Goal: Task Accomplishment & Management: Manage account settings

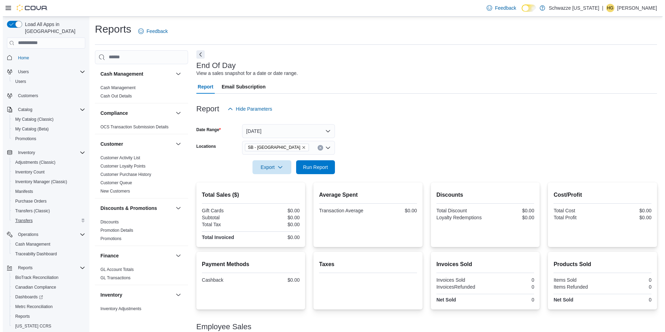
scroll to position [18, 0]
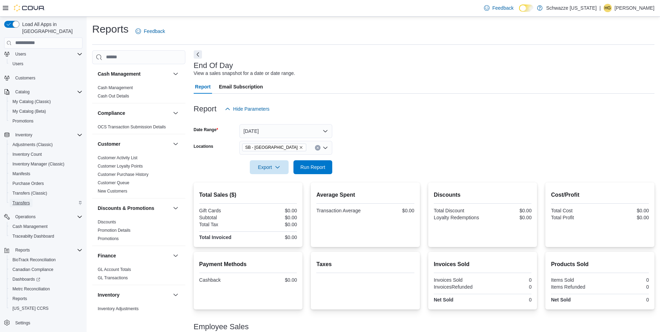
click at [29, 200] on span "Transfers" at bounding box center [20, 203] width 17 height 6
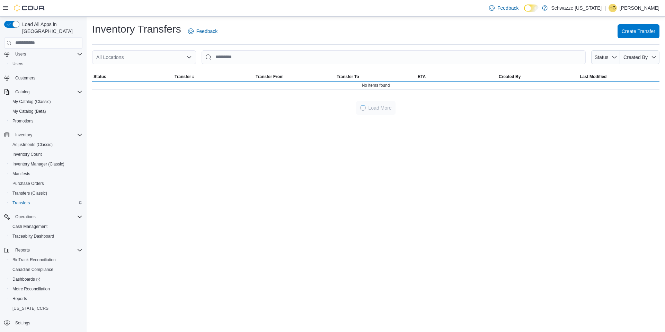
click at [180, 52] on div "All Locations" at bounding box center [144, 57] width 104 height 14
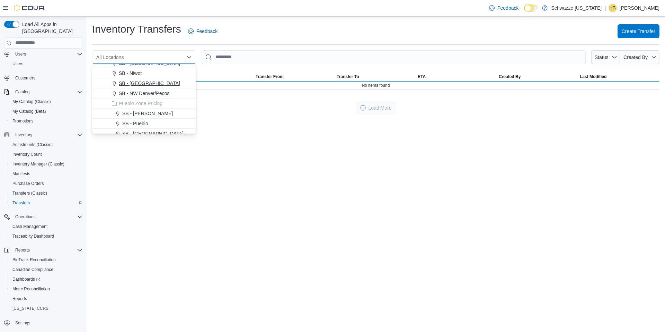
click at [169, 83] on div "SB - [GEOGRAPHIC_DATA]" at bounding box center [148, 83] width 87 height 7
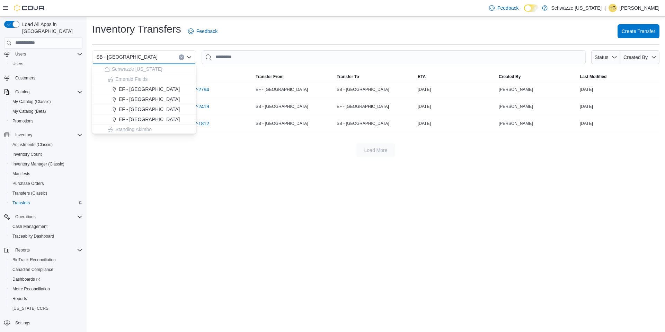
click at [336, 212] on div "Inventory Transfers Feedback Create Transfer SB - North Denver Combo box. Selec…" at bounding box center [376, 174] width 579 height 315
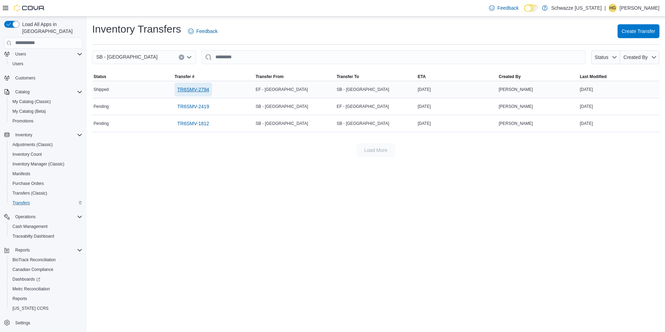
click at [201, 89] on span "TR6SMV-2794" at bounding box center [193, 89] width 32 height 7
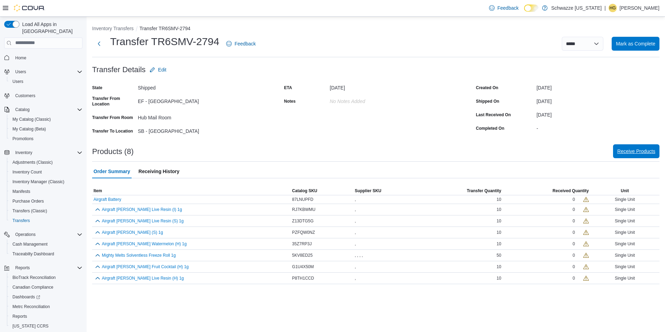
click at [646, 148] on span "Receive Products" at bounding box center [636, 151] width 38 height 7
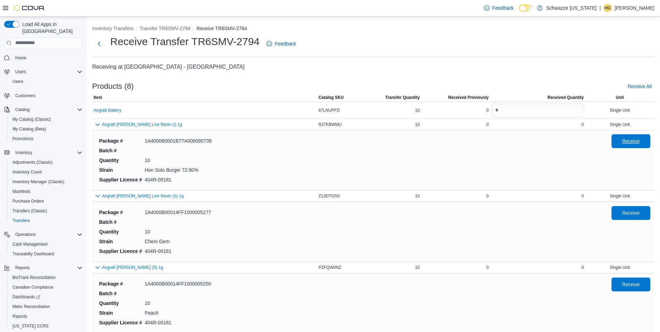
click at [626, 143] on span "Receive" at bounding box center [631, 141] width 30 height 14
click at [634, 210] on span "Receive" at bounding box center [631, 212] width 18 height 7
click at [626, 282] on span "Receive" at bounding box center [631, 284] width 30 height 14
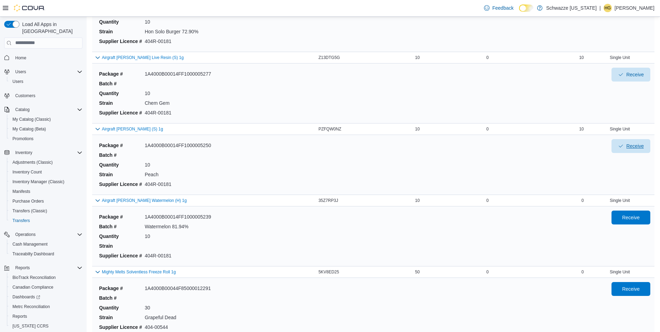
scroll to position [139, 0]
click at [638, 223] on span "Receive" at bounding box center [631, 217] width 30 height 14
click at [635, 293] on span "Receive" at bounding box center [631, 288] width 30 height 14
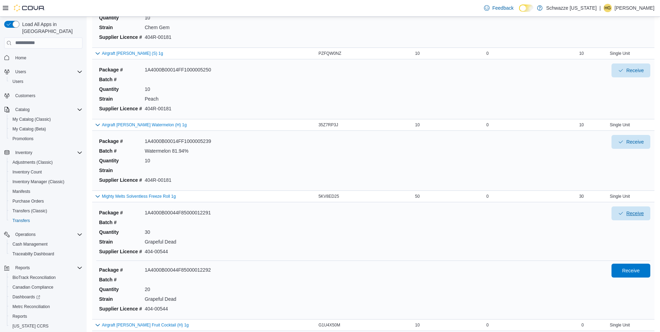
scroll to position [277, 0]
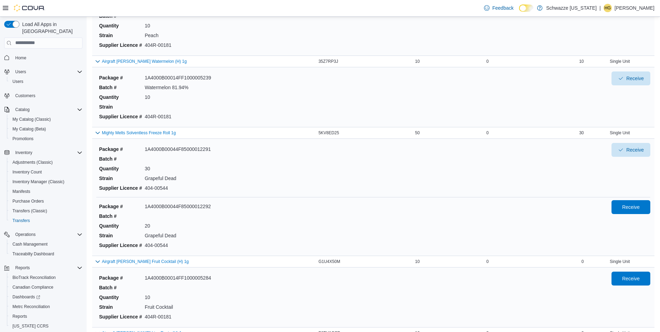
click at [630, 215] on div "Receive" at bounding box center [630, 225] width 39 height 51
click at [632, 212] on span "Receive" at bounding box center [631, 207] width 30 height 14
click at [636, 278] on span "Receive" at bounding box center [631, 277] width 18 height 7
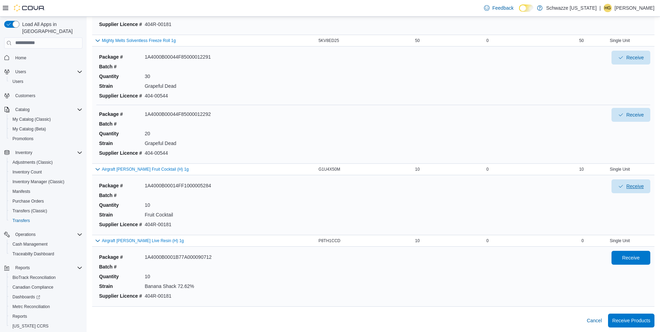
scroll to position [370, 0]
click at [627, 254] on span "Receive" at bounding box center [631, 256] width 18 height 7
click at [628, 317] on span "Receive Products" at bounding box center [631, 318] width 38 height 7
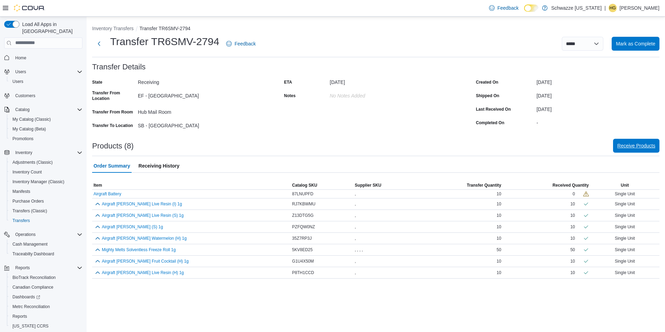
click at [629, 148] on span "Receive Products" at bounding box center [636, 145] width 38 height 7
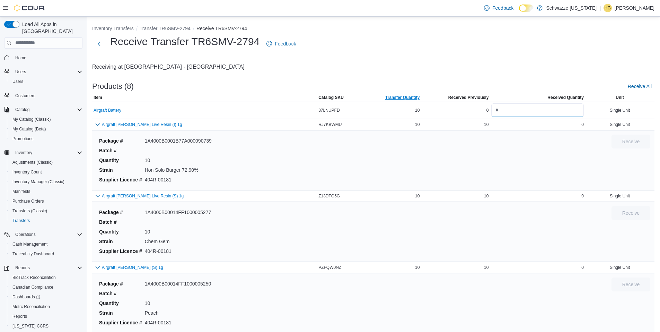
drag, startPoint x: 518, startPoint y: 108, endPoint x: 410, endPoint y: 99, distance: 108.1
type input "**"
click at [554, 143] on div "Package # 1A4000B0001B77A000090739 Batch # Quantity 10 Strain Hon Solo Burger 7…" at bounding box center [349, 159] width 507 height 51
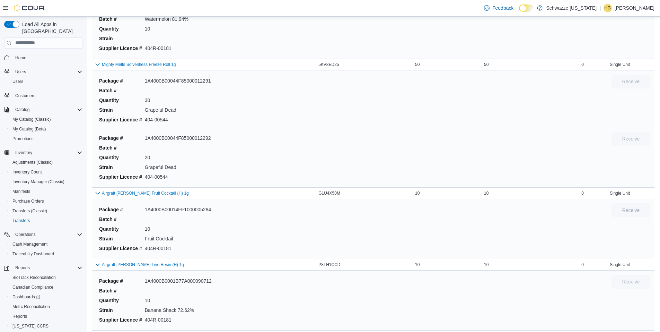
scroll to position [370, 0]
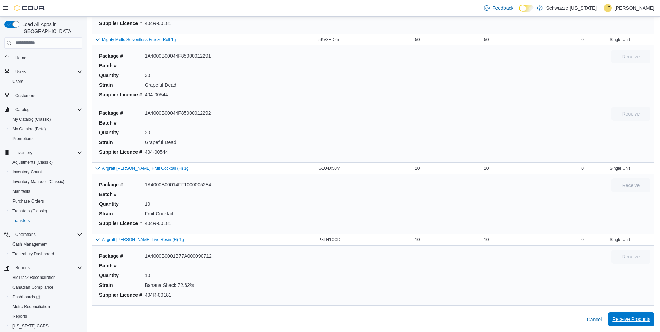
click at [628, 315] on span "Receive Products" at bounding box center [631, 319] width 38 height 14
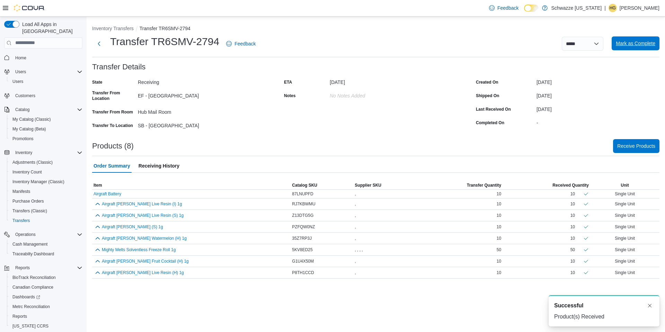
click at [624, 41] on span "Mark as Complete" at bounding box center [635, 43] width 39 height 7
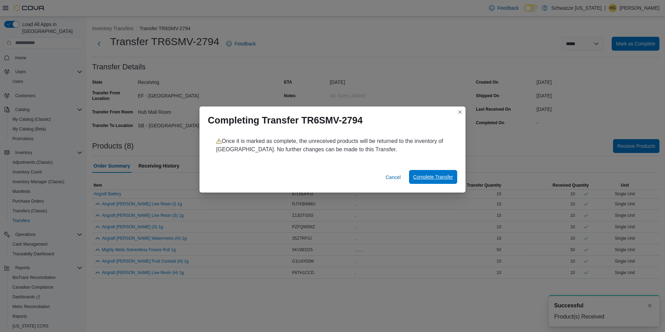
click at [445, 174] on span "Complete Transfer" at bounding box center [433, 176] width 40 height 7
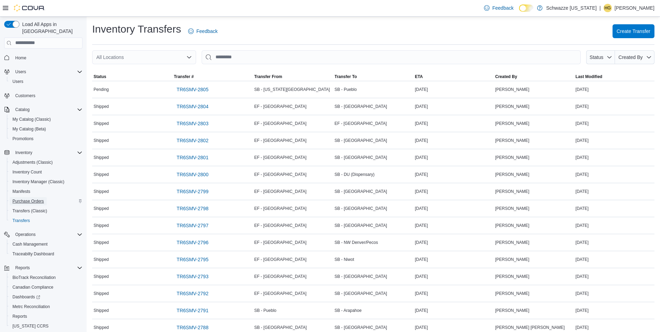
click at [34, 198] on span "Purchase Orders" at bounding box center [28, 201] width 32 height 6
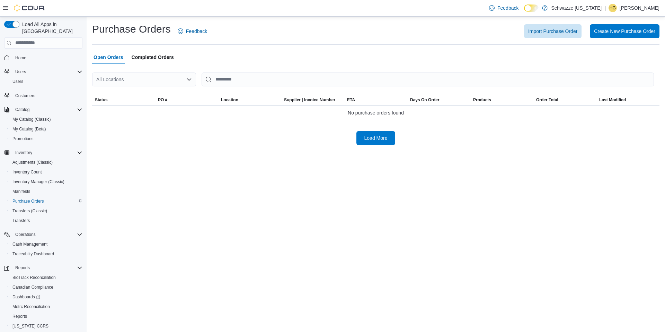
click at [148, 84] on div "All Locations" at bounding box center [144, 79] width 104 height 14
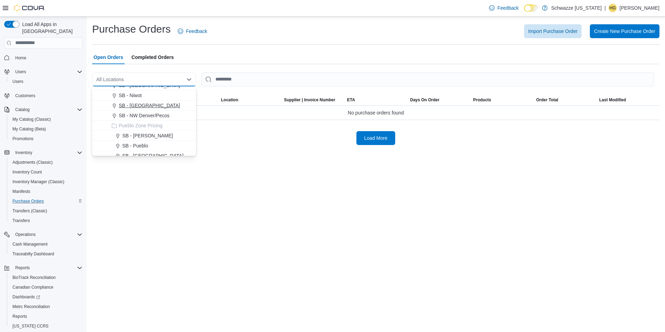
click at [158, 107] on span "SB - [GEOGRAPHIC_DATA]" at bounding box center [149, 105] width 61 height 7
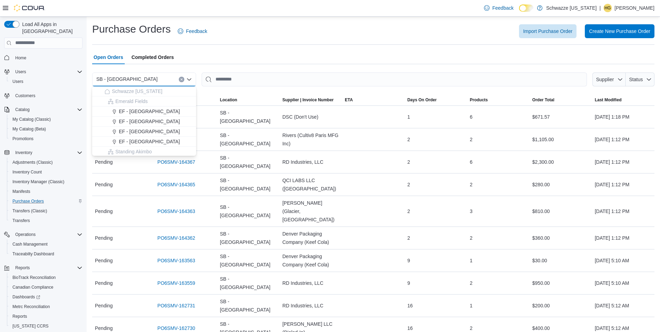
click at [244, 61] on div "Open Orders Completed Orders" at bounding box center [373, 57] width 562 height 14
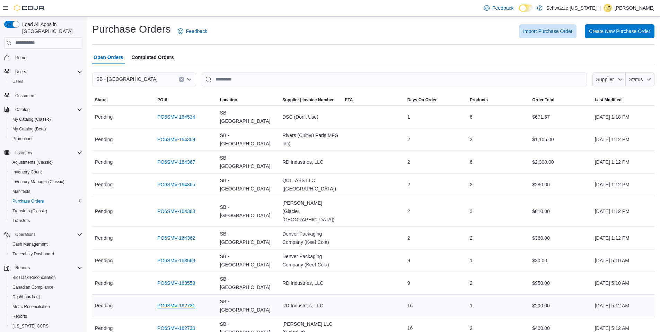
click at [193, 301] on link "PO6SMV-162731" at bounding box center [176, 305] width 38 height 8
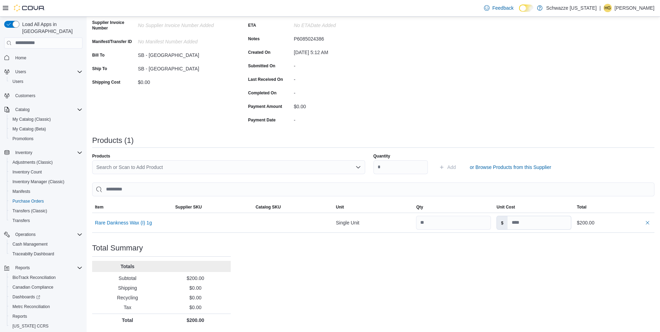
scroll to position [55, 0]
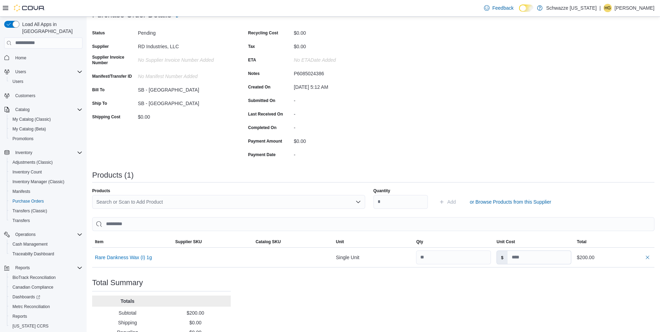
click at [142, 197] on div "Search or Scan to Add Product" at bounding box center [228, 202] width 273 height 14
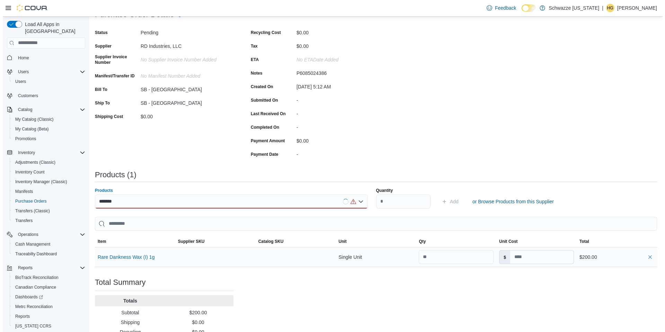
scroll to position [0, 0]
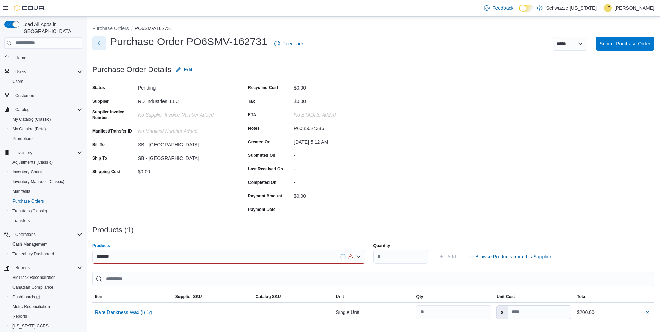
type input "*******"
click at [97, 39] on button "Next" at bounding box center [99, 43] width 14 height 14
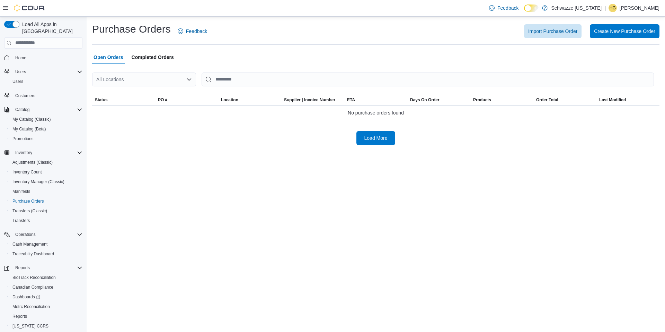
click at [187, 77] on div "All Locations" at bounding box center [144, 79] width 104 height 14
click at [183, 82] on div "All Locations" at bounding box center [144, 79] width 104 height 14
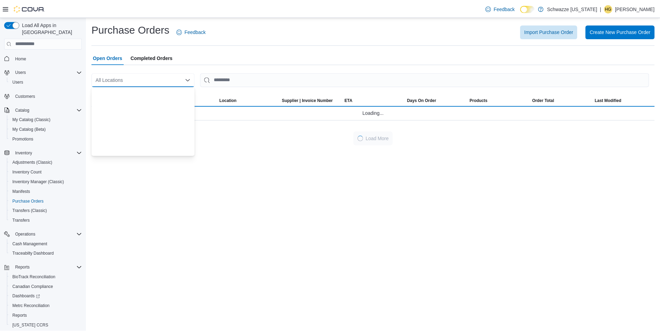
scroll to position [242, 0]
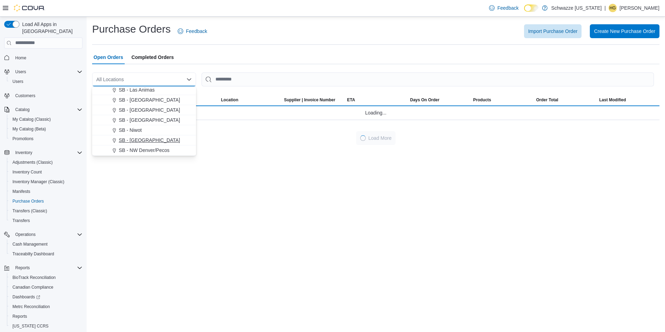
click at [157, 141] on span "SB - [GEOGRAPHIC_DATA]" at bounding box center [149, 139] width 61 height 7
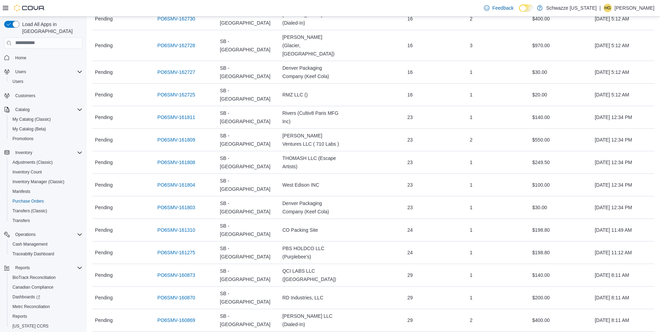
scroll to position [312, 0]
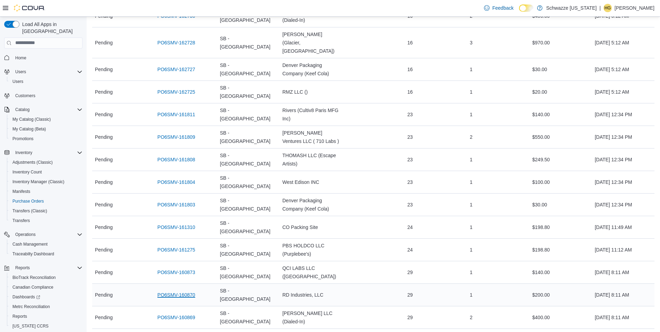
click at [188, 290] on link "PO6SMV-160870" at bounding box center [176, 294] width 38 height 8
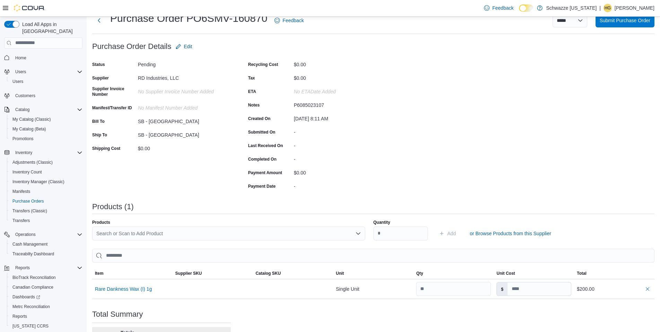
scroll to position [69, 0]
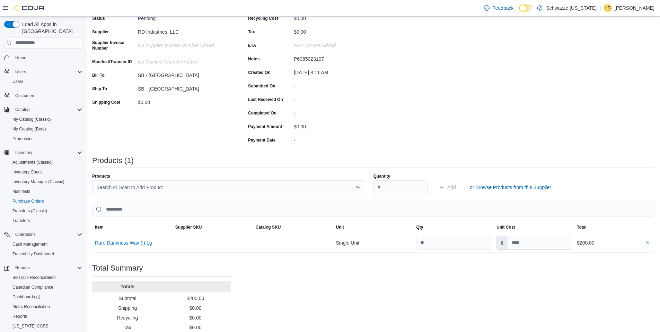
click at [184, 191] on div "Search or Scan to Add Product" at bounding box center [228, 187] width 273 height 14
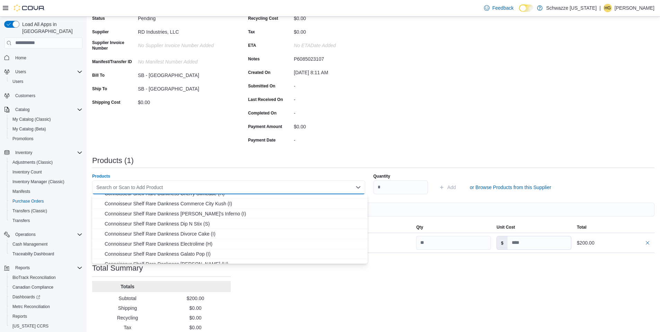
scroll to position [62, 0]
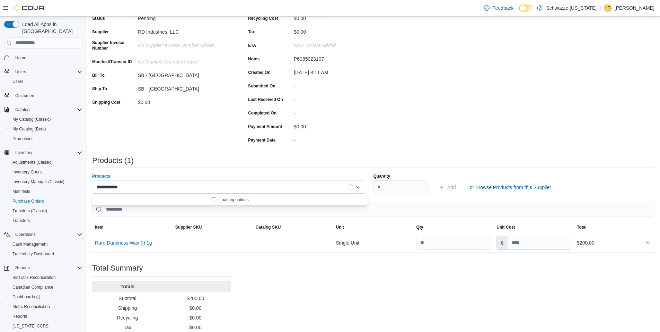
type input "**********"
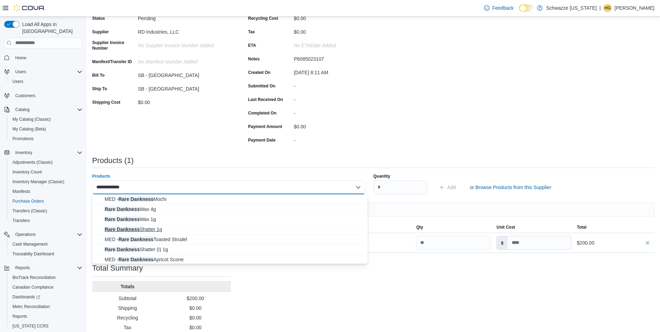
scroll to position [35, 0]
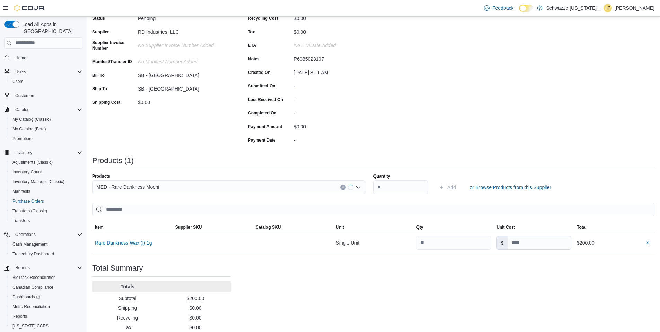
click at [215, 149] on div "Purchase Order: PO6SMV-160870 Feedback Purchase Order Details Edit Status Pendi…" at bounding box center [373, 169] width 562 height 353
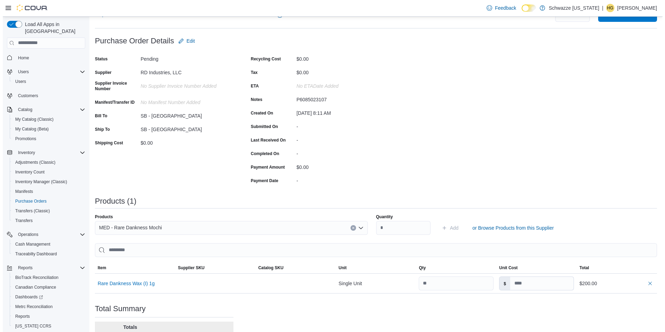
scroll to position [0, 0]
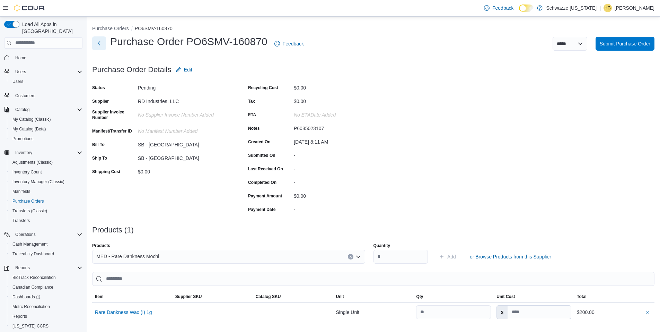
click at [96, 44] on button "Next" at bounding box center [99, 43] width 14 height 14
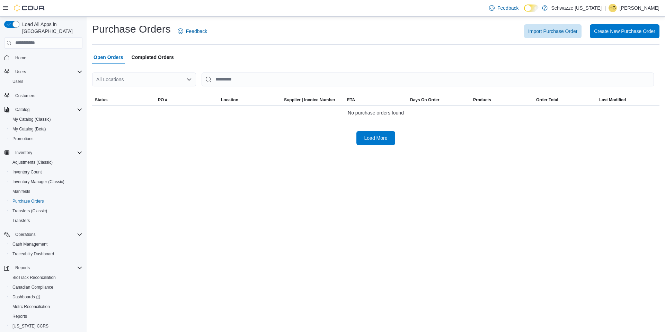
click at [161, 79] on div "All Locations" at bounding box center [144, 79] width 104 height 14
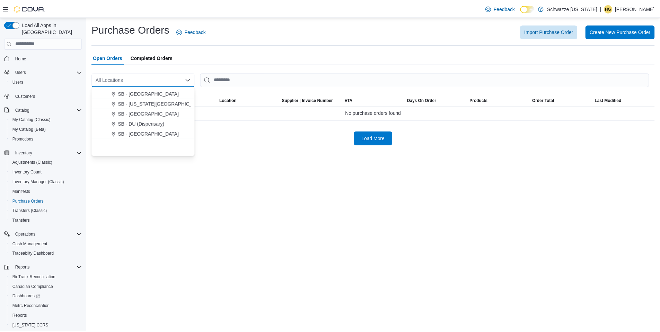
scroll to position [242, 0]
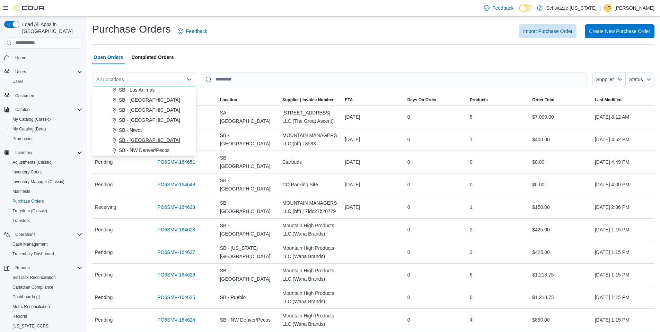
click at [153, 139] on span "SB - [GEOGRAPHIC_DATA]" at bounding box center [149, 139] width 61 height 7
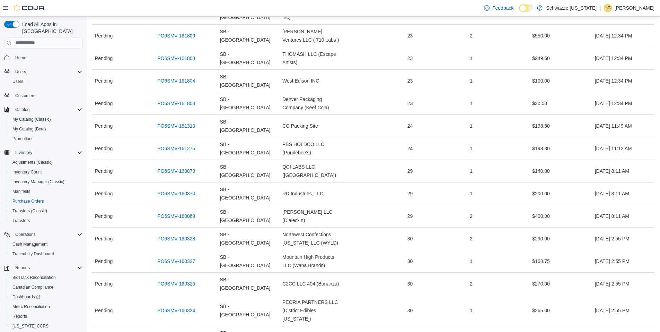
scroll to position [416, 0]
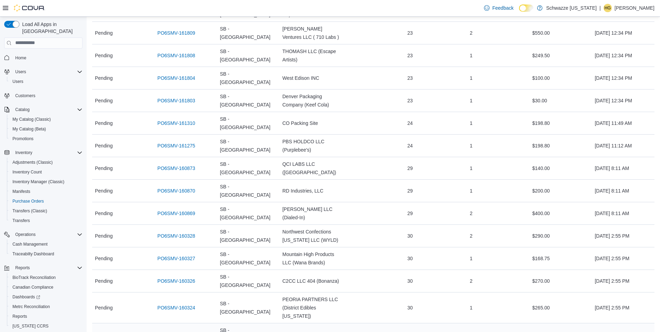
click at [184, 330] on link "PO6SMV-160323" at bounding box center [176, 334] width 38 height 8
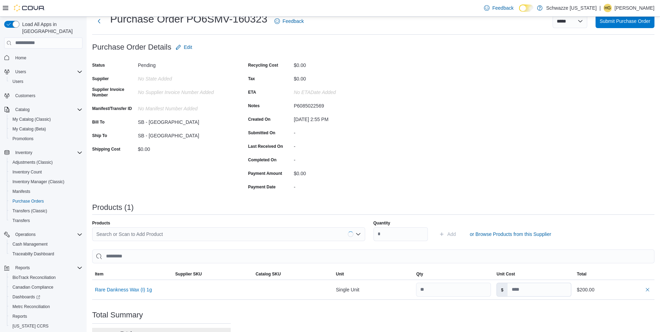
scroll to position [35, 0]
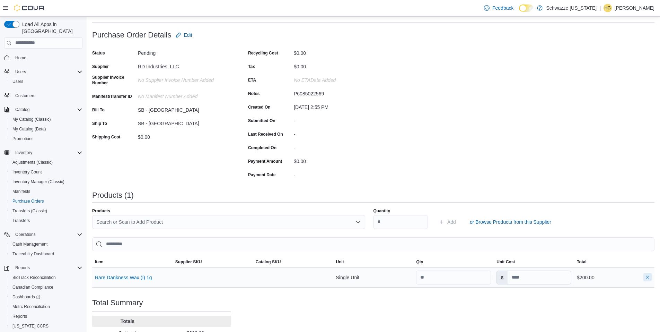
click at [652, 278] on button "button" at bounding box center [647, 277] width 8 height 8
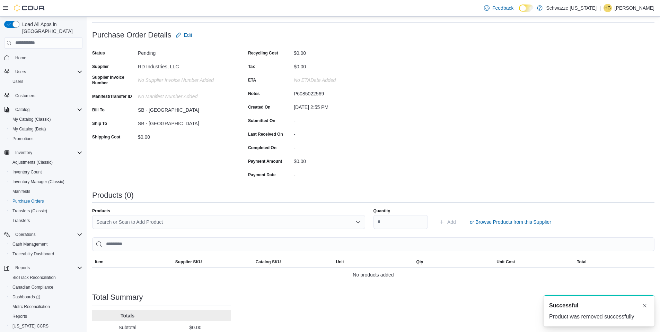
scroll to position [0, 0]
click at [159, 221] on div "Search or Scan to Add Product" at bounding box center [228, 222] width 273 height 14
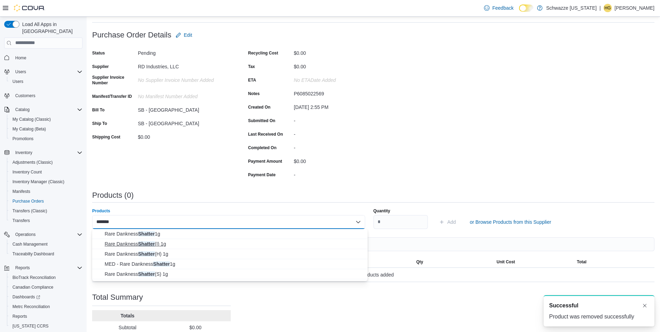
type input "*******"
click at [170, 243] on span "Rare Dankness Shatter (I) 1g" at bounding box center [234, 243] width 259 height 7
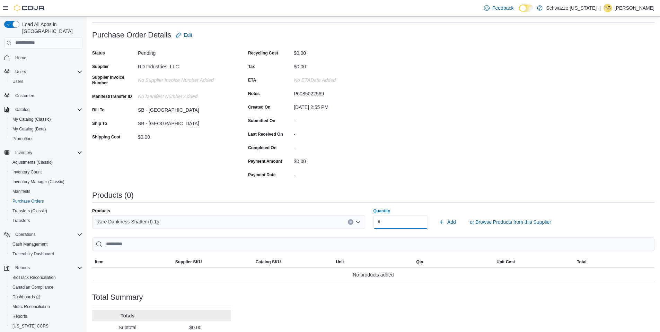
type input "**"
click at [535, 178] on div "Purchase Order: PO6SMV-160323 Feedback Purchase Order Details Edit Status Pendi…" at bounding box center [373, 201] width 562 height 347
click at [455, 223] on span "Add" at bounding box center [451, 221] width 9 height 7
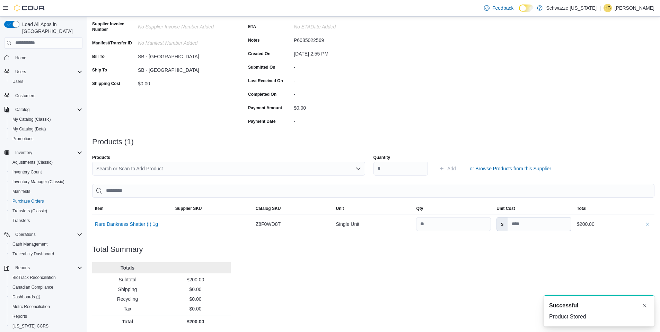
scroll to position [89, 0]
click at [649, 306] on div "A new notification appears Successful Product Stored" at bounding box center [599, 310] width 111 height 31
click at [648, 306] on button "Dismiss toast" at bounding box center [645, 305] width 8 height 8
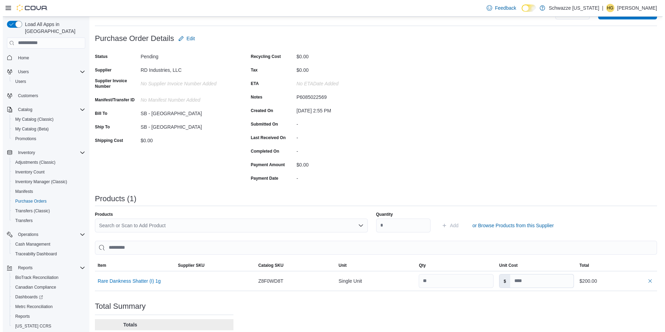
scroll to position [0, 0]
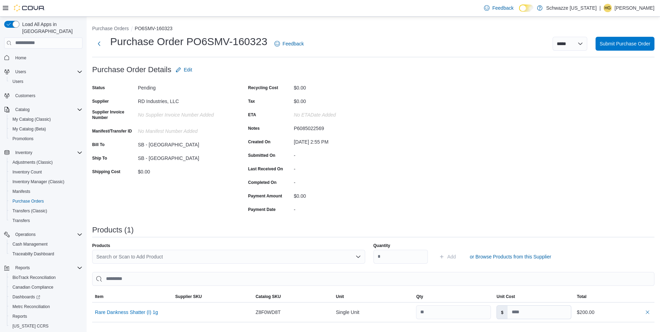
click at [627, 35] on div "**********" at bounding box center [373, 44] width 562 height 18
click at [626, 46] on span "Submit Purchase Order" at bounding box center [625, 43] width 51 height 7
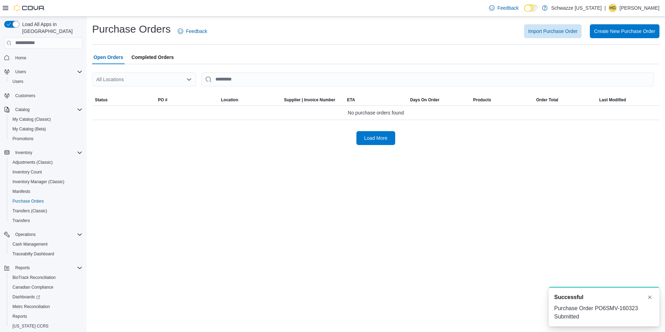
click at [160, 73] on div "All Locations" at bounding box center [144, 79] width 104 height 14
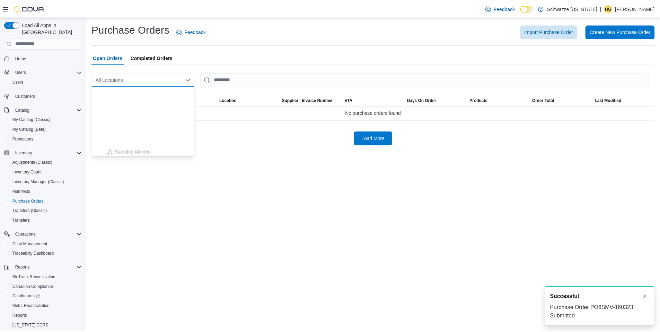
scroll to position [242, 0]
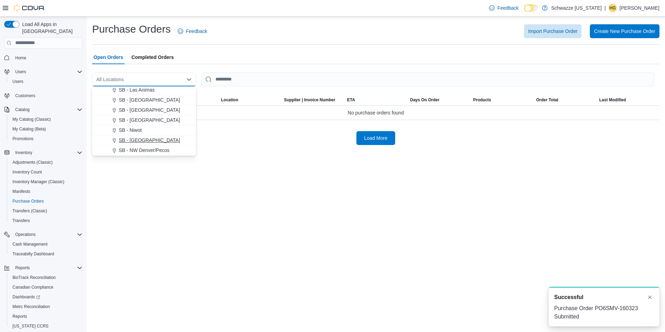
click at [151, 142] on span "SB - [GEOGRAPHIC_DATA]" at bounding box center [149, 139] width 61 height 7
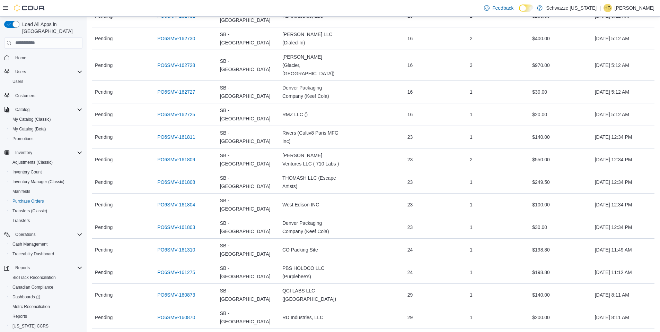
scroll to position [485, 0]
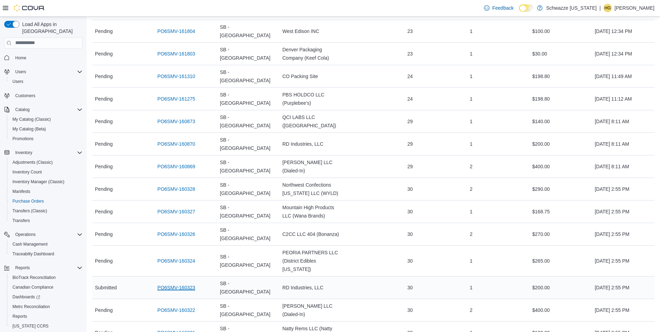
click at [177, 283] on link "PO6SMV-160323" at bounding box center [176, 287] width 38 height 8
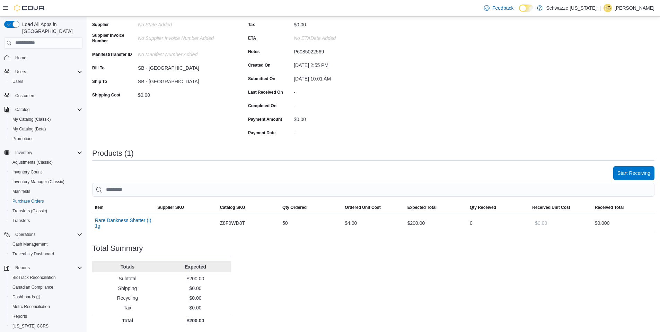
scroll to position [77, 0]
click at [635, 171] on span "Start Receiving" at bounding box center [633, 172] width 33 height 7
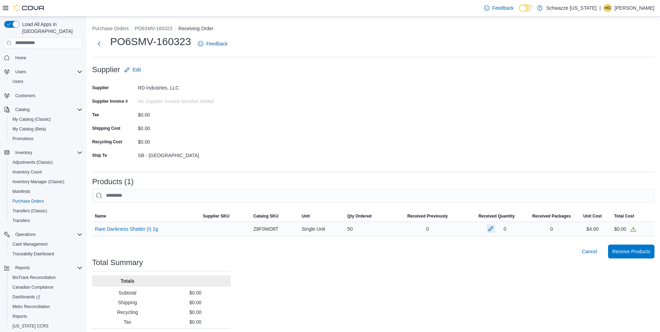
click at [494, 227] on button "button" at bounding box center [491, 228] width 8 height 8
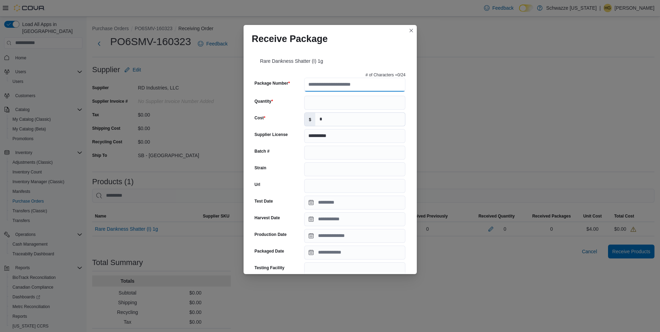
click at [373, 87] on input "Package Number" at bounding box center [354, 85] width 101 height 14
type input "**********"
click at [319, 105] on input "Quantity" at bounding box center [354, 103] width 101 height 14
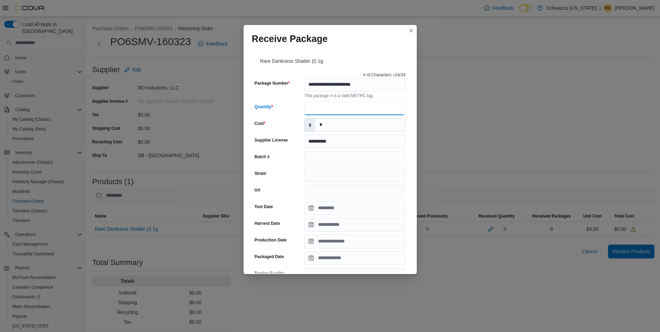
type input "**"
click at [313, 157] on input "Batch #" at bounding box center [354, 158] width 101 height 14
drag, startPoint x: 330, startPoint y: 159, endPoint x: 269, endPoint y: 160, distance: 61.3
click at [268, 161] on div "**********" at bounding box center [330, 158] width 151 height 14
type input "**********"
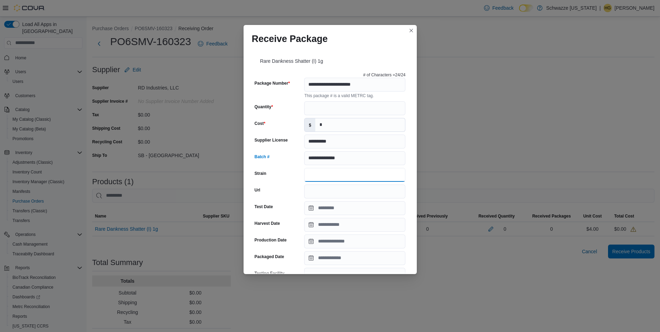
click at [319, 177] on input "Strain" at bounding box center [354, 175] width 101 height 14
paste input "*********"
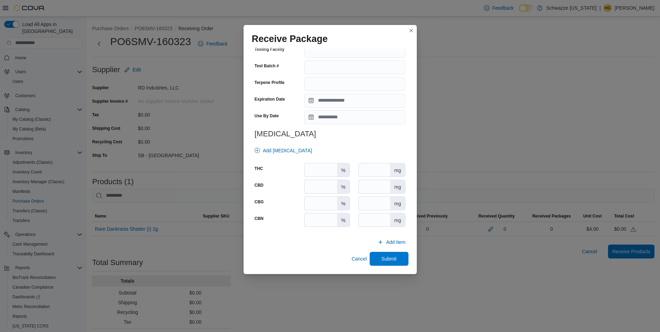
type input "*********"
click at [323, 172] on input "number" at bounding box center [321, 169] width 32 height 13
type input "****"
click at [363, 99] on input "Expiration Date" at bounding box center [354, 101] width 101 height 14
click at [368, 120] on div "2025" at bounding box center [369, 115] width 23 height 11
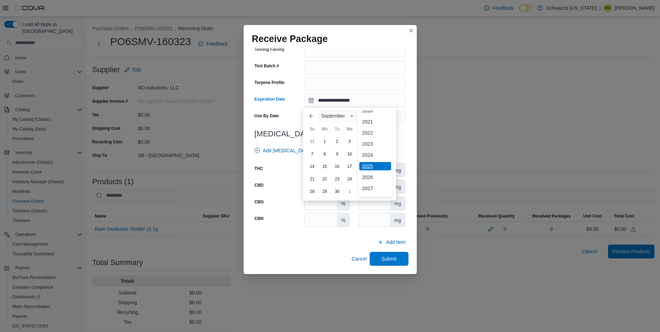
scroll to position [37, 0]
click at [371, 169] on div "2026" at bounding box center [375, 169] width 32 height 8
click at [333, 113] on span "September" at bounding box center [333, 116] width 24 height 6
click at [332, 152] on div "May" at bounding box center [343, 156] width 46 height 8
click at [361, 190] on div "28" at bounding box center [361, 191] width 11 height 11
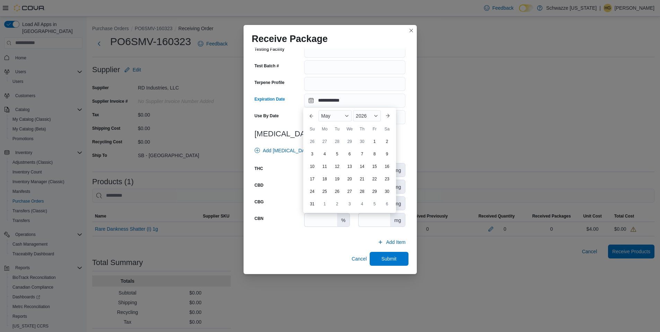
type input "**********"
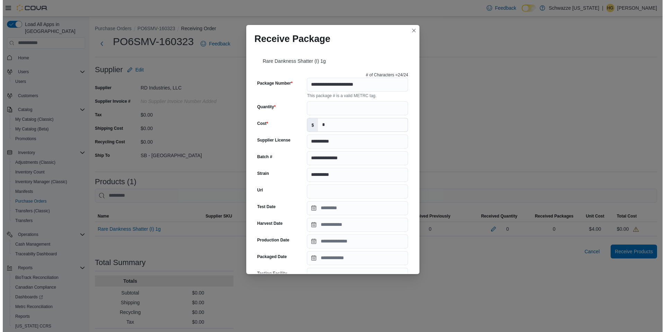
scroll to position [224, 0]
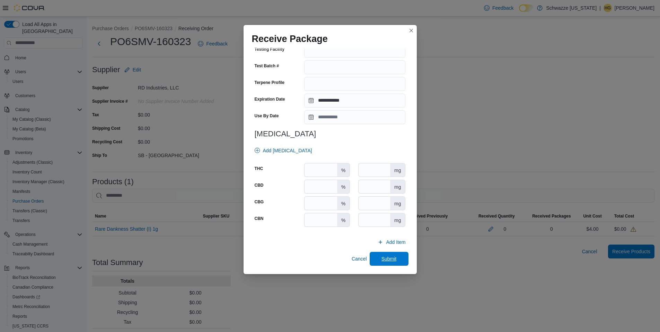
click at [380, 254] on span "Submit" at bounding box center [389, 259] width 30 height 14
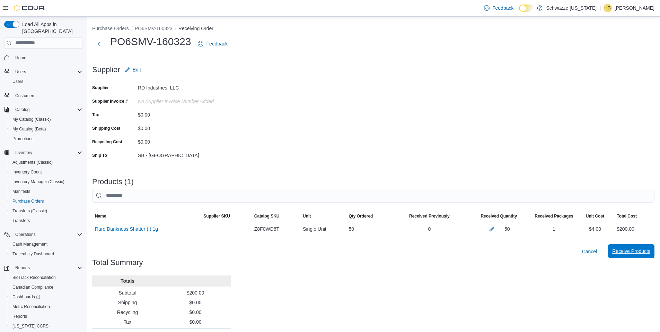
click at [643, 253] on span "Receive Products" at bounding box center [631, 250] width 38 height 7
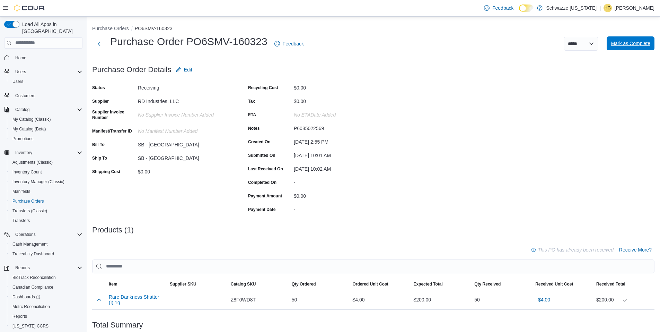
click at [641, 47] on span "Mark as Complete" at bounding box center [630, 43] width 39 height 14
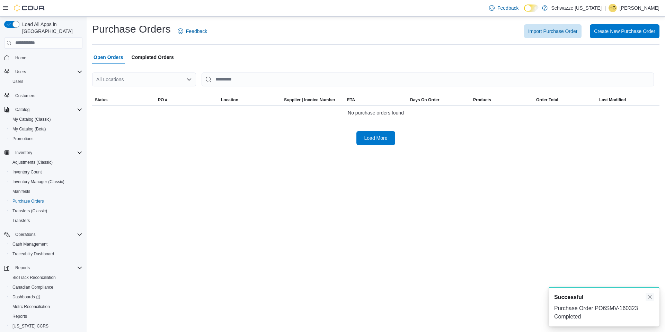
click at [653, 297] on button "Dismiss toast" at bounding box center [650, 296] width 8 height 8
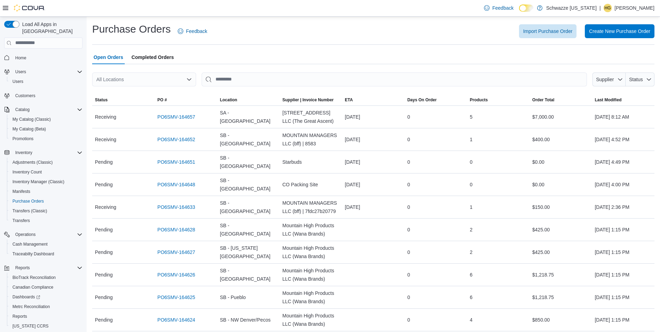
click at [146, 77] on div "All Locations" at bounding box center [144, 79] width 104 height 14
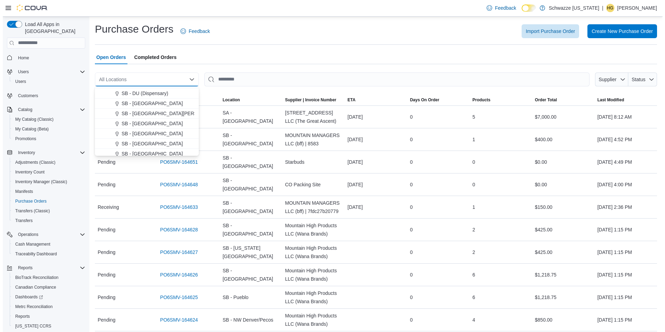
scroll to position [173, 0]
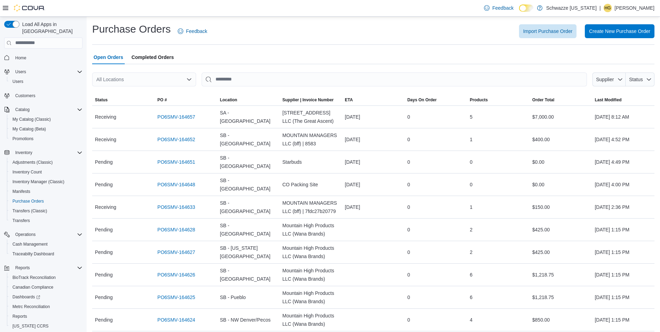
click at [291, 57] on div "Open Orders Completed Orders" at bounding box center [373, 57] width 562 height 14
click at [44, 179] on span "Inventory Manager (Classic)" at bounding box center [38, 182] width 52 height 6
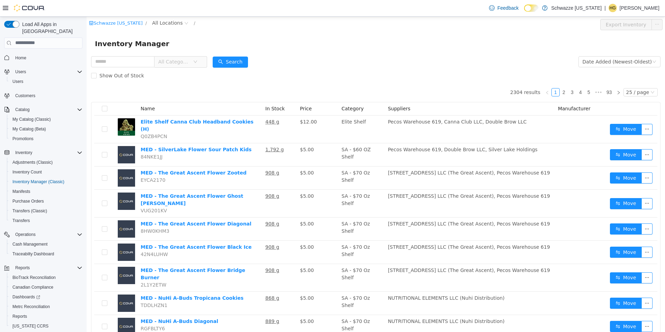
click at [184, 22] on icon "icon: close-circle" at bounding box center [186, 23] width 4 height 4
click at [159, 20] on span "All Locations" at bounding box center [167, 23] width 30 height 8
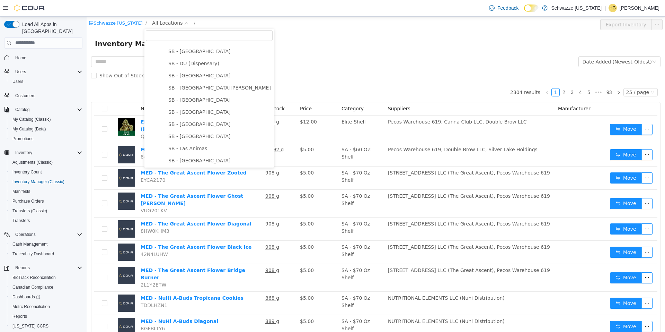
scroll to position [277, 0]
click at [201, 122] on span "SB - [GEOGRAPHIC_DATA]" at bounding box center [199, 123] width 62 height 6
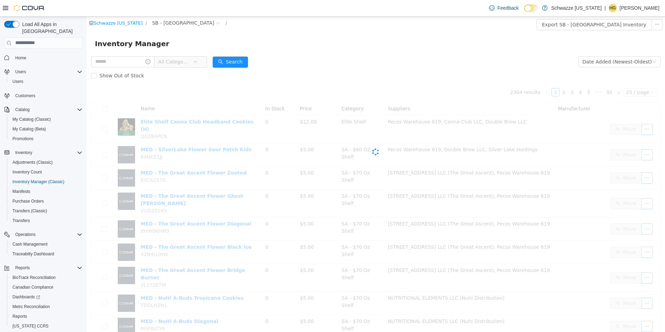
drag, startPoint x: 321, startPoint y: 52, endPoint x: 236, endPoint y: 29, distance: 87.9
click at [320, 51] on div "Inventory Manager" at bounding box center [376, 43] width 579 height 22
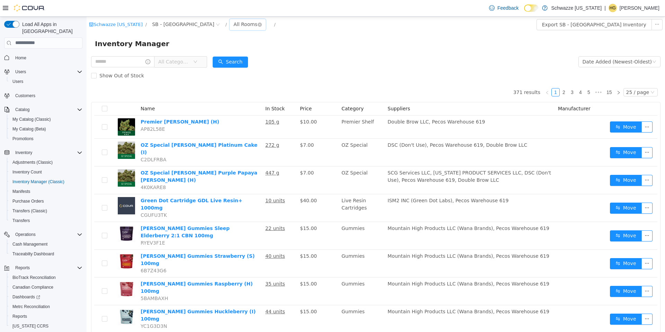
click at [233, 23] on div "All Rooms" at bounding box center [245, 24] width 24 height 10
click at [227, 58] on li "Back Stock" at bounding box center [225, 60] width 42 height 11
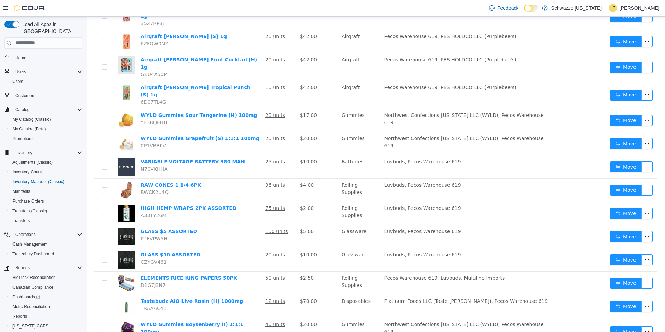
scroll to position [388, 0]
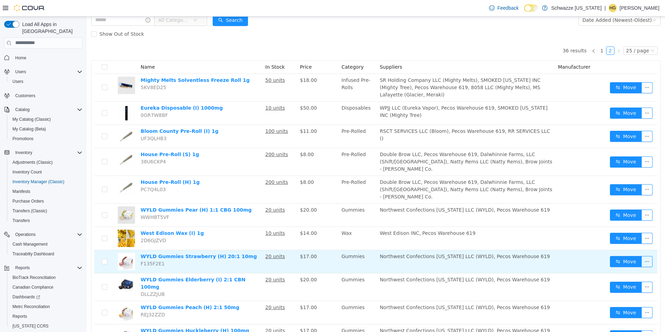
scroll to position [72, 0]
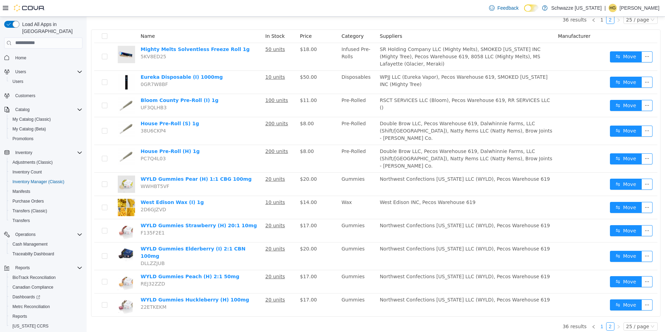
click at [598, 324] on link "1" at bounding box center [602, 326] width 8 height 8
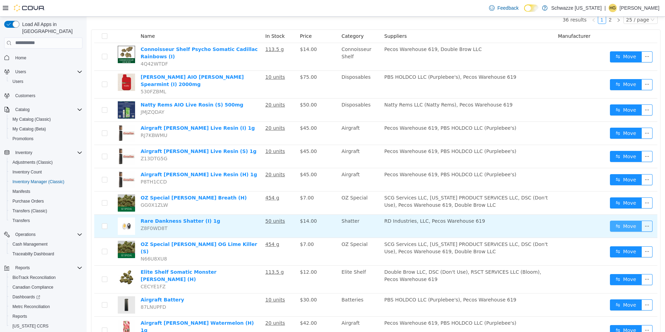
click at [619, 224] on button "Move" at bounding box center [626, 225] width 32 height 11
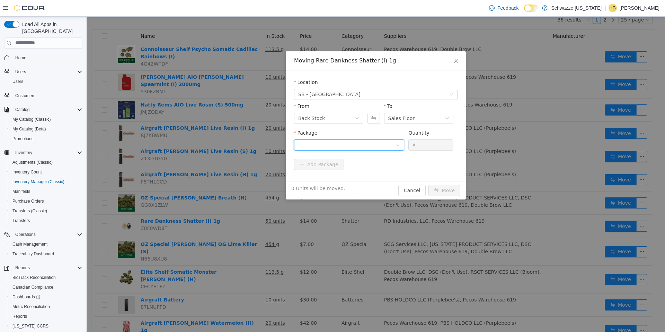
click at [385, 141] on div at bounding box center [346, 144] width 97 height 10
click at [385, 141] on input "Package" at bounding box center [346, 145] width 97 height 10
click at [459, 173] on div "Location SB - [GEOGRAPHIC_DATA] From Back Stock To Sales Floor Package Quantity…" at bounding box center [376, 125] width 180 height 111
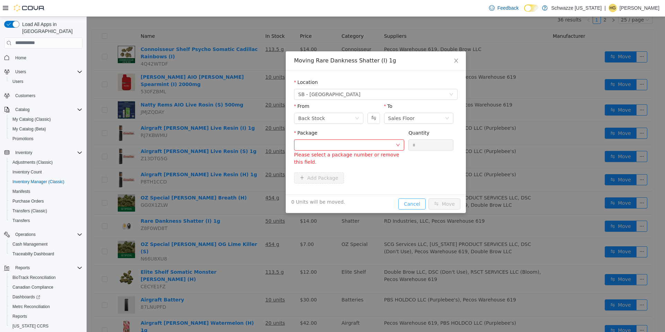
click at [416, 203] on button "Cancel" at bounding box center [411, 203] width 27 height 11
